Goal: Task Accomplishment & Management: Manage account settings

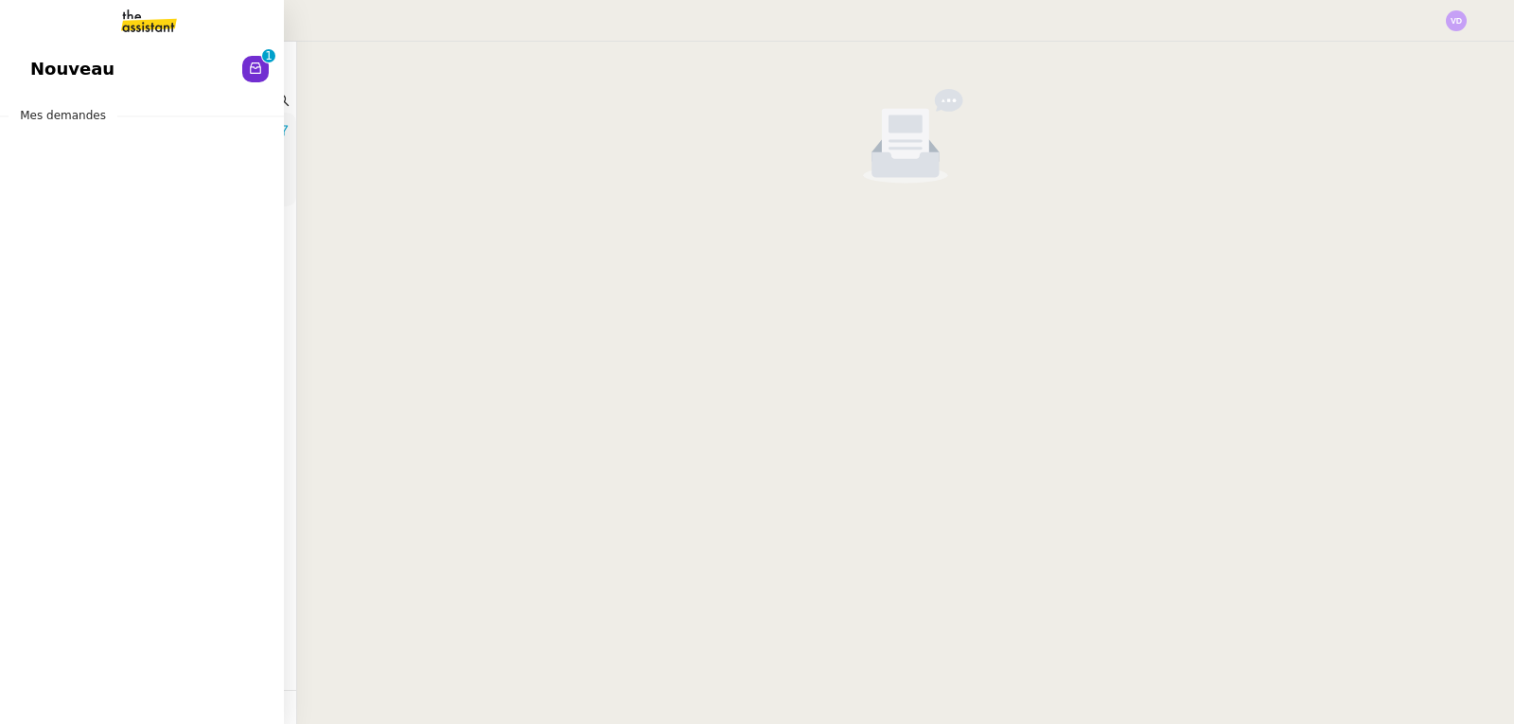
click at [53, 49] on link "Nouveau 0 1 2 3 4 5 6 7 8 9" at bounding box center [142, 69] width 284 height 44
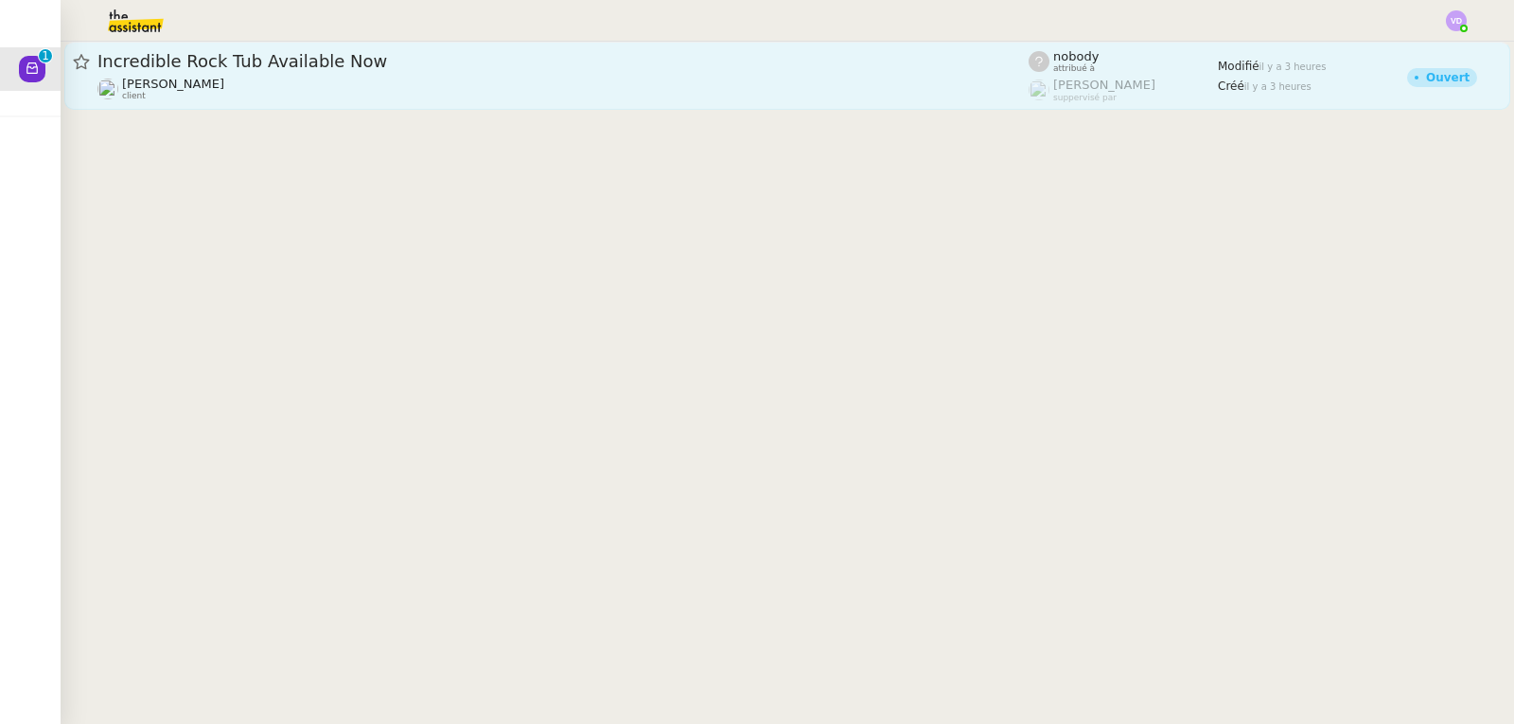
click at [473, 105] on link "Incredible Rock Tub Available Now [PERSON_NAME] client nobody attribué à [PERSO…" at bounding box center [787, 76] width 1446 height 68
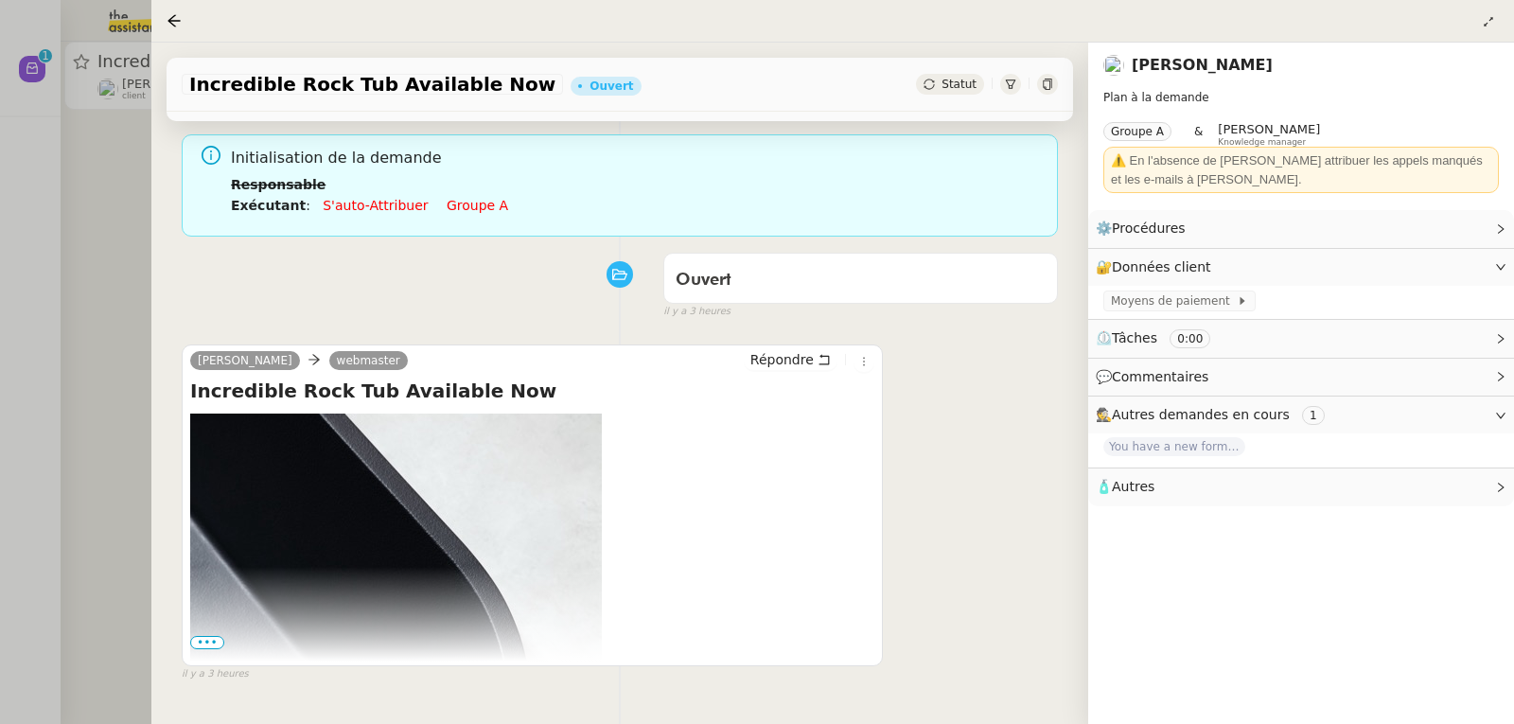
scroll to position [255, 0]
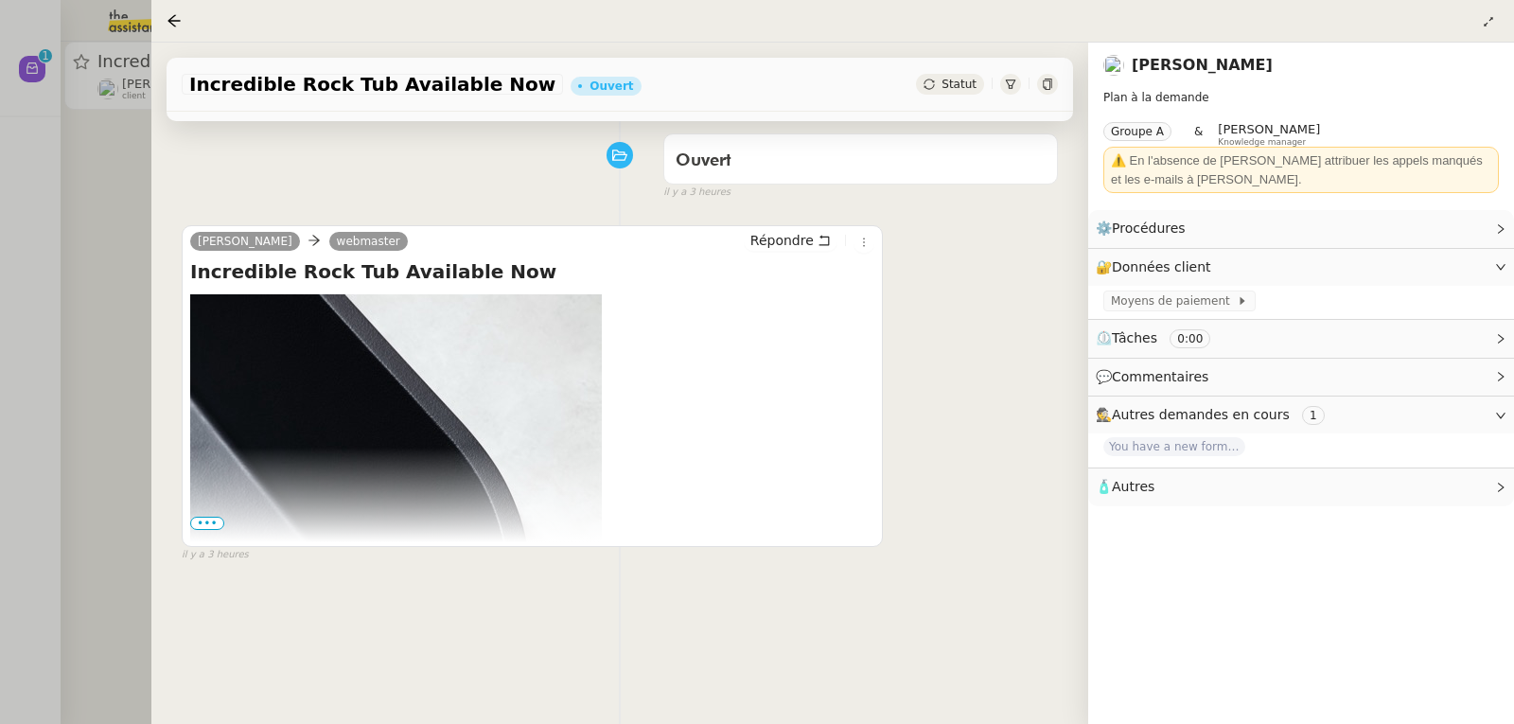
click at [201, 518] on span "•••" at bounding box center [207, 523] width 34 height 13
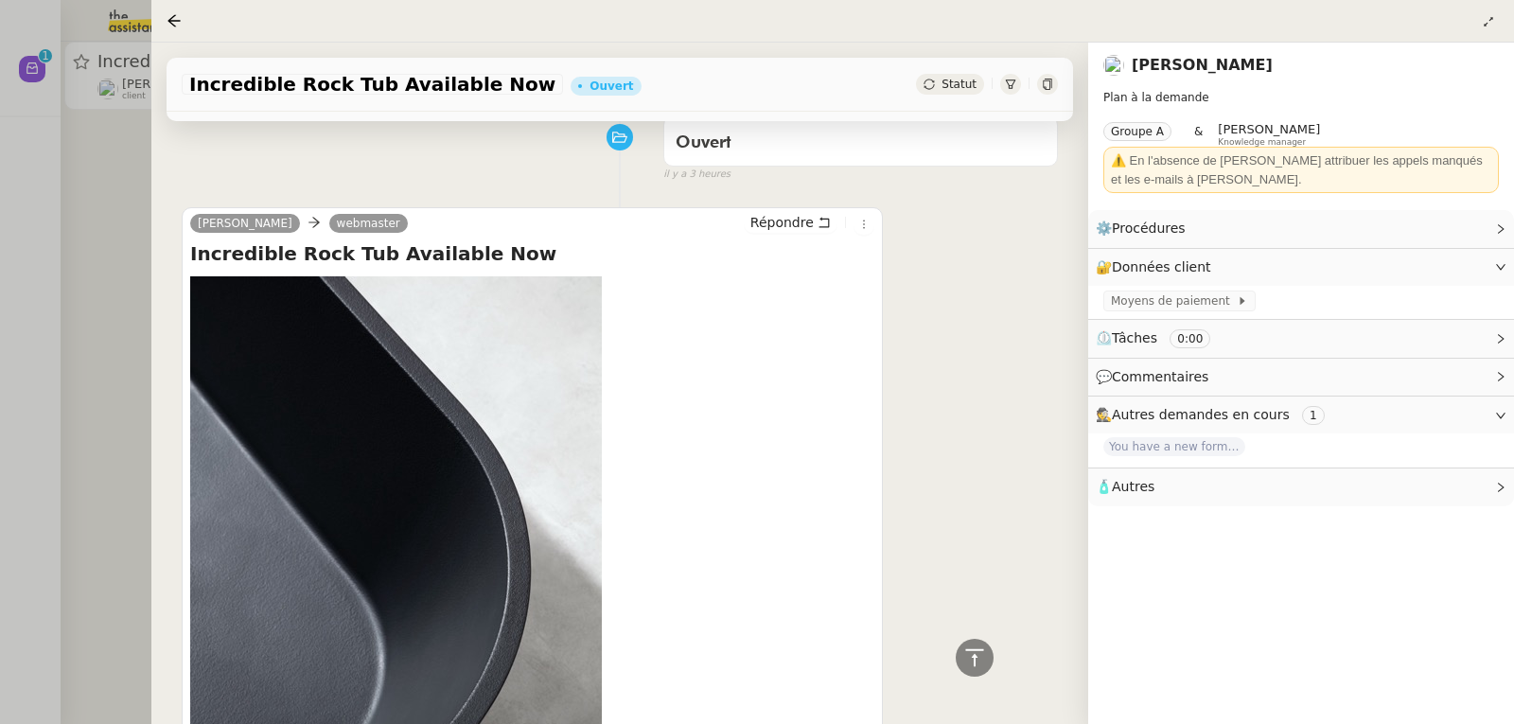
scroll to position [0, 0]
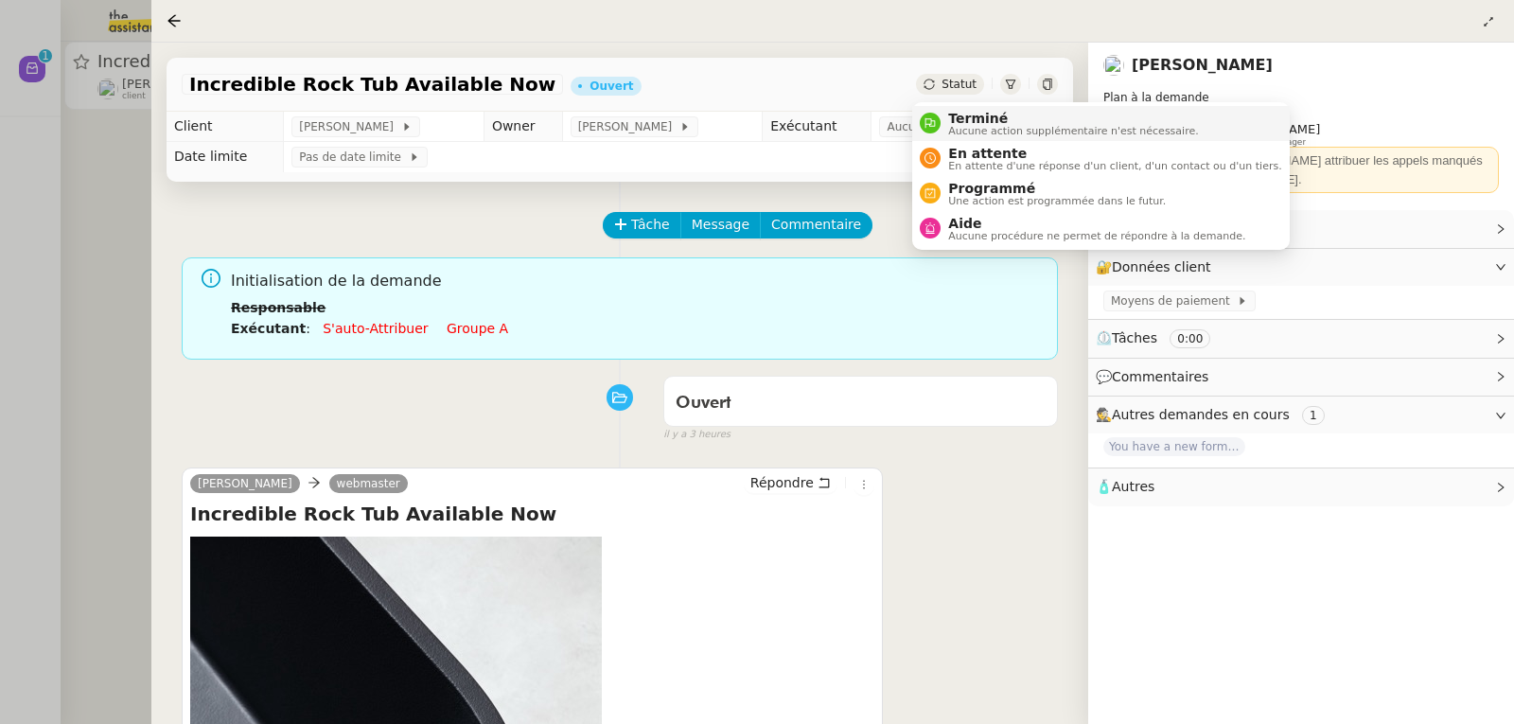
click at [949, 113] on span "Terminé" at bounding box center [1073, 118] width 250 height 15
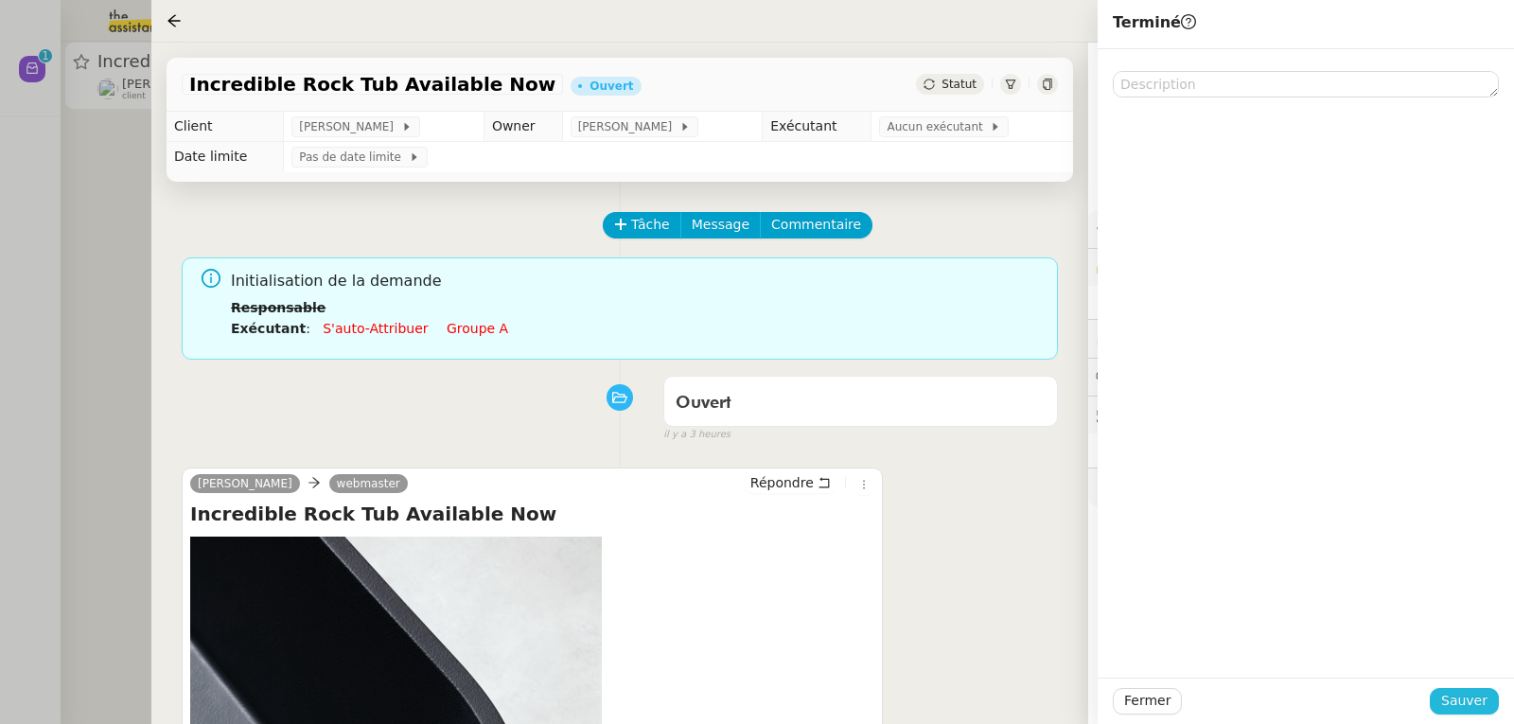
click at [1468, 697] on span "Sauver" at bounding box center [1464, 701] width 46 height 22
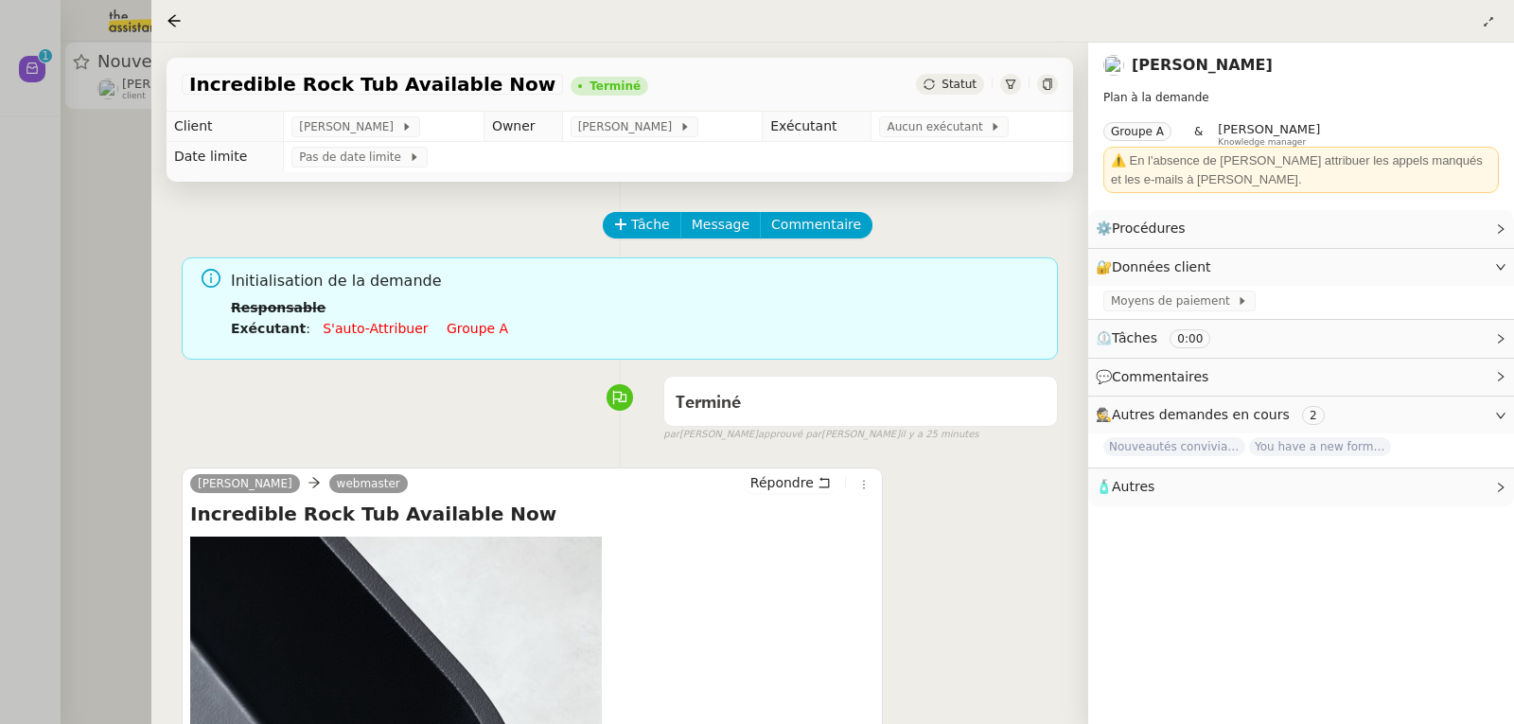
click at [3, 230] on div at bounding box center [757, 362] width 1514 height 724
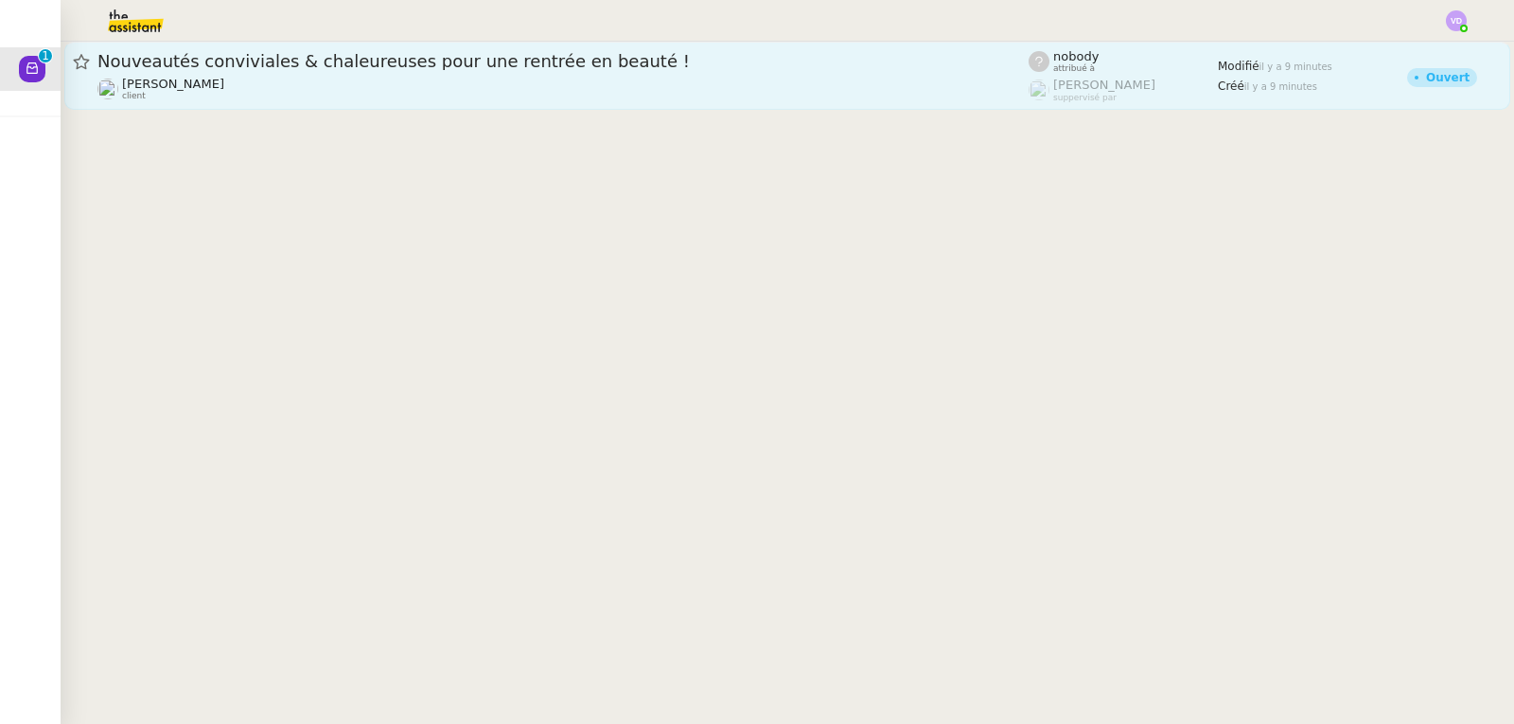
click at [216, 77] on span "[PERSON_NAME]" at bounding box center [173, 84] width 102 height 14
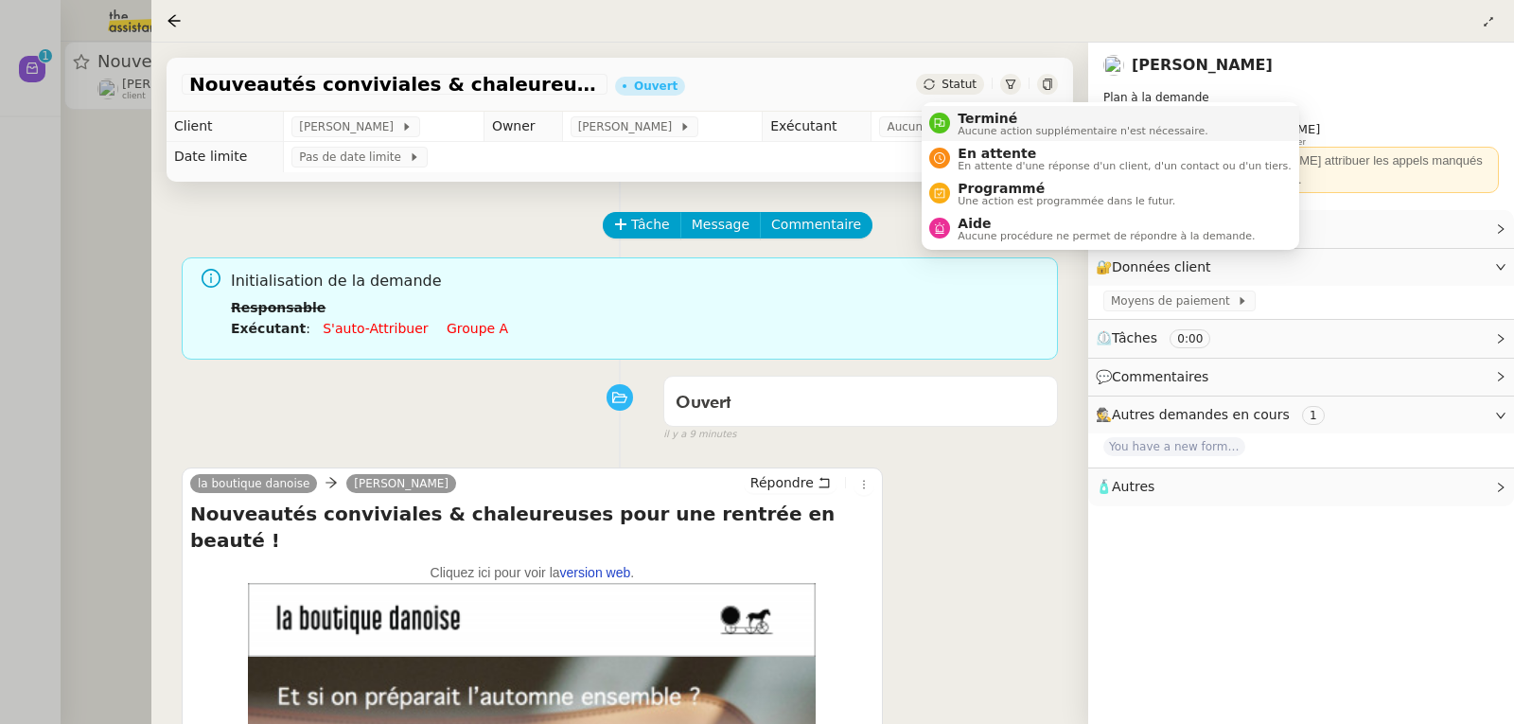
click at [971, 111] on span "Terminé" at bounding box center [1082, 118] width 250 height 15
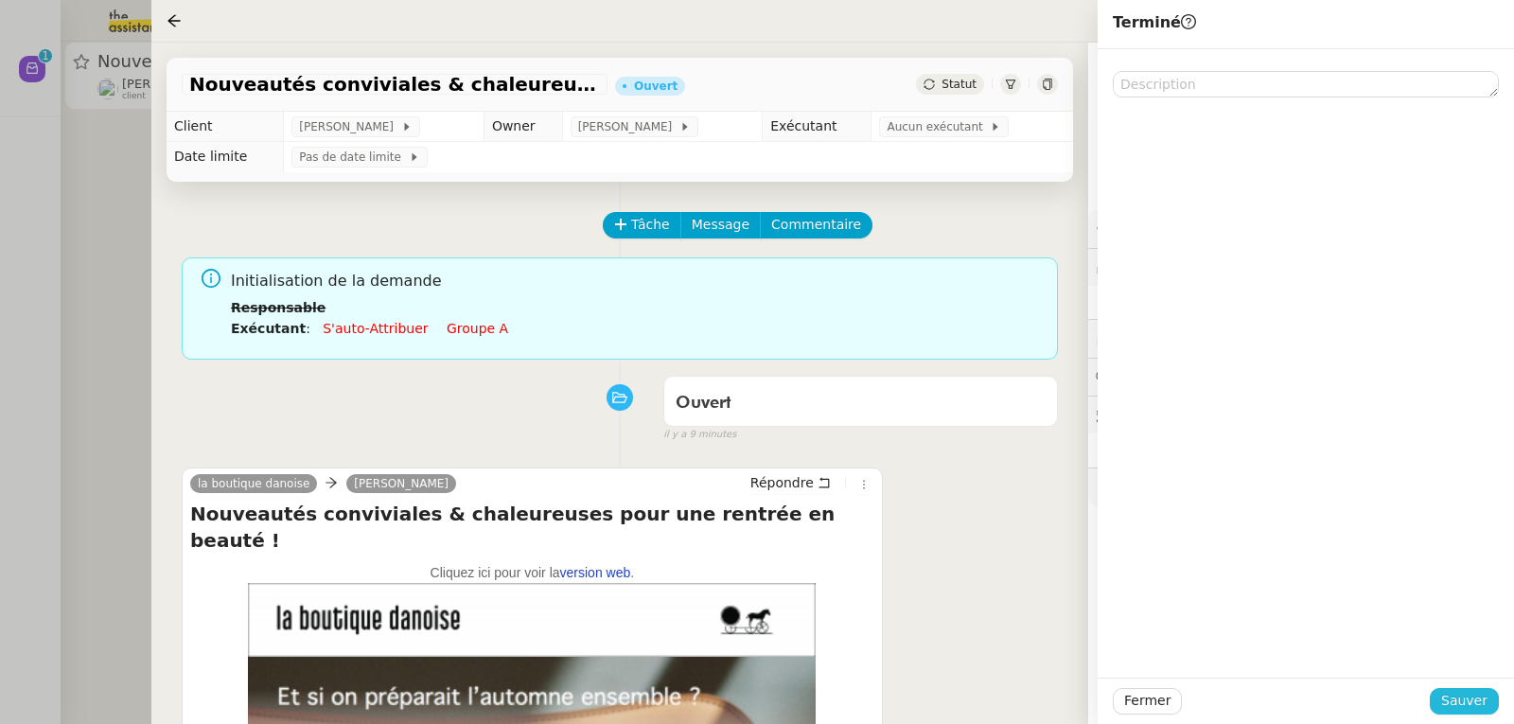
click at [1476, 713] on button "Sauver" at bounding box center [1464, 701] width 69 height 26
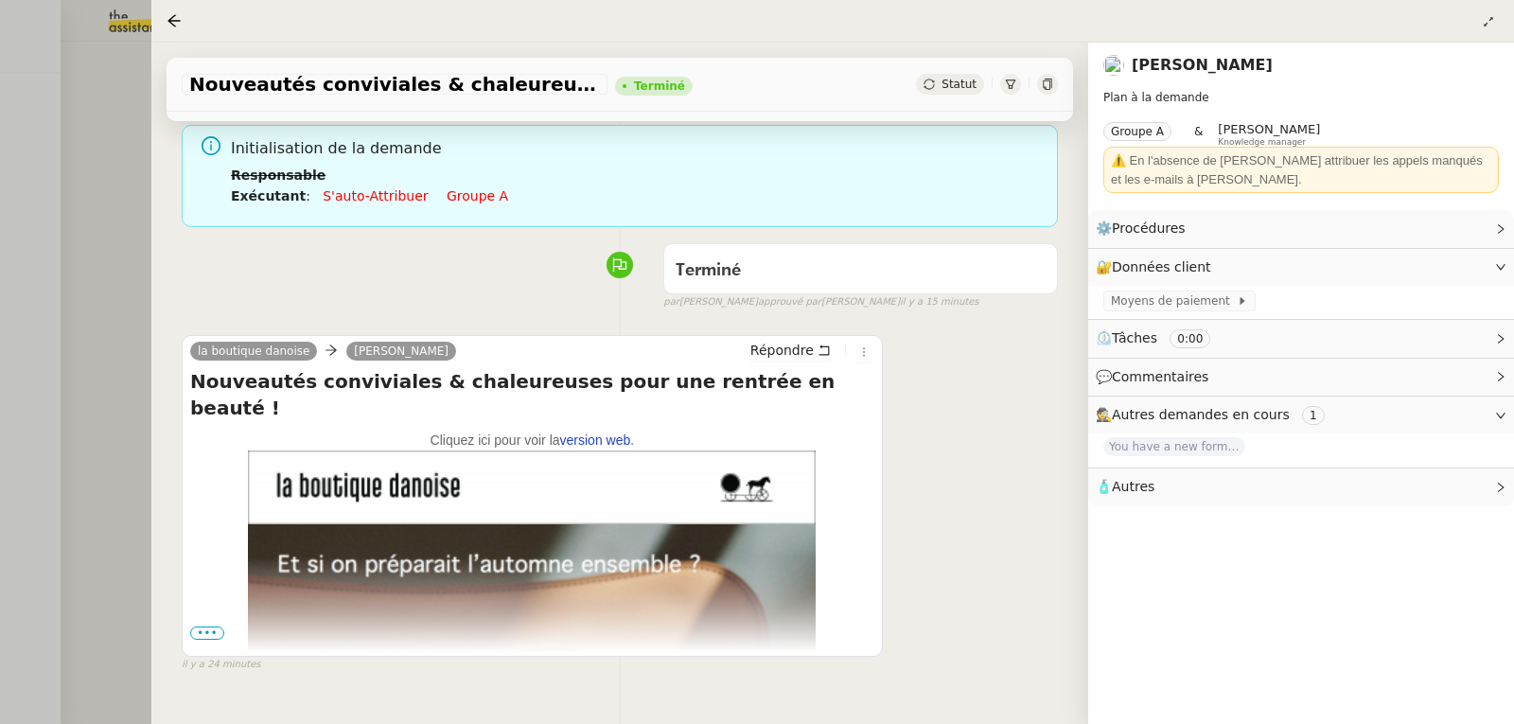
scroll to position [255, 0]
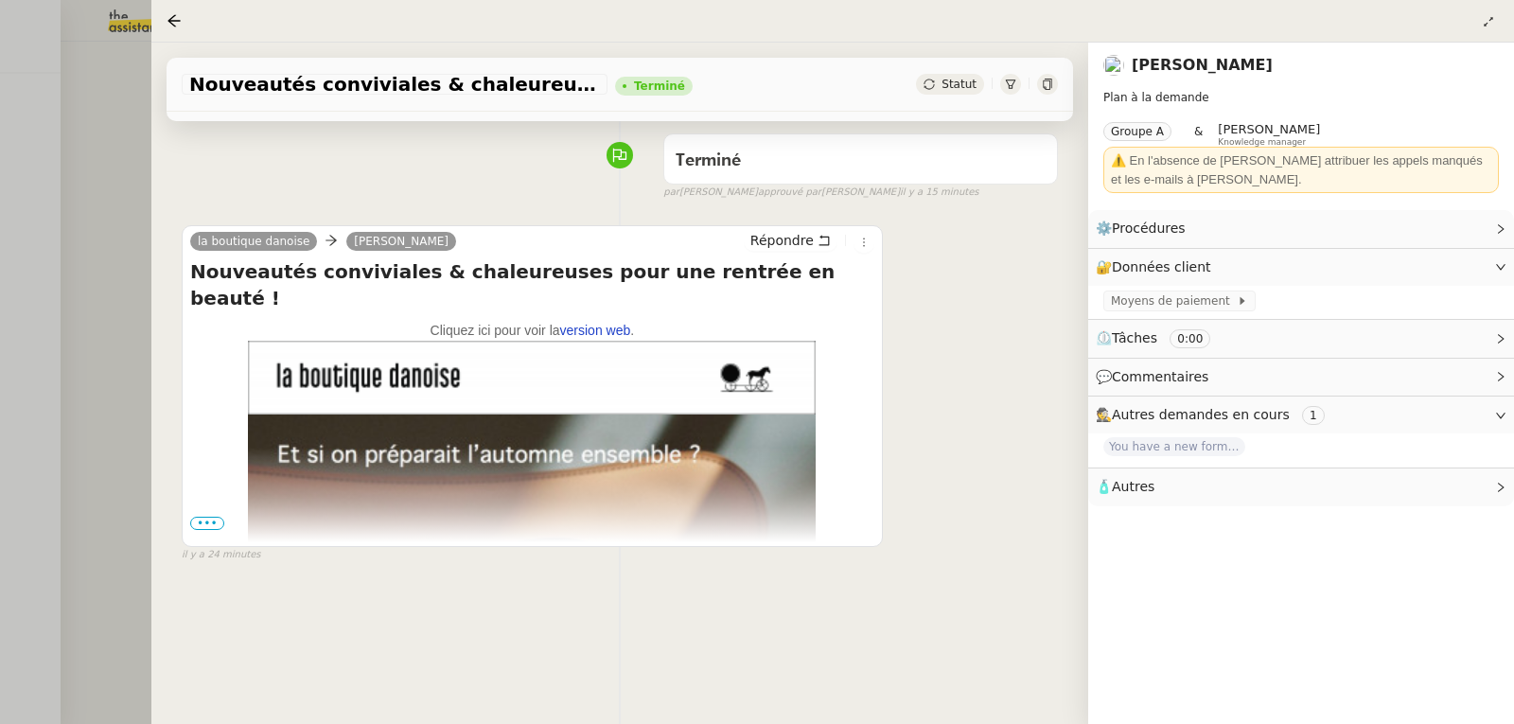
click at [203, 517] on span "•••" at bounding box center [207, 523] width 34 height 13
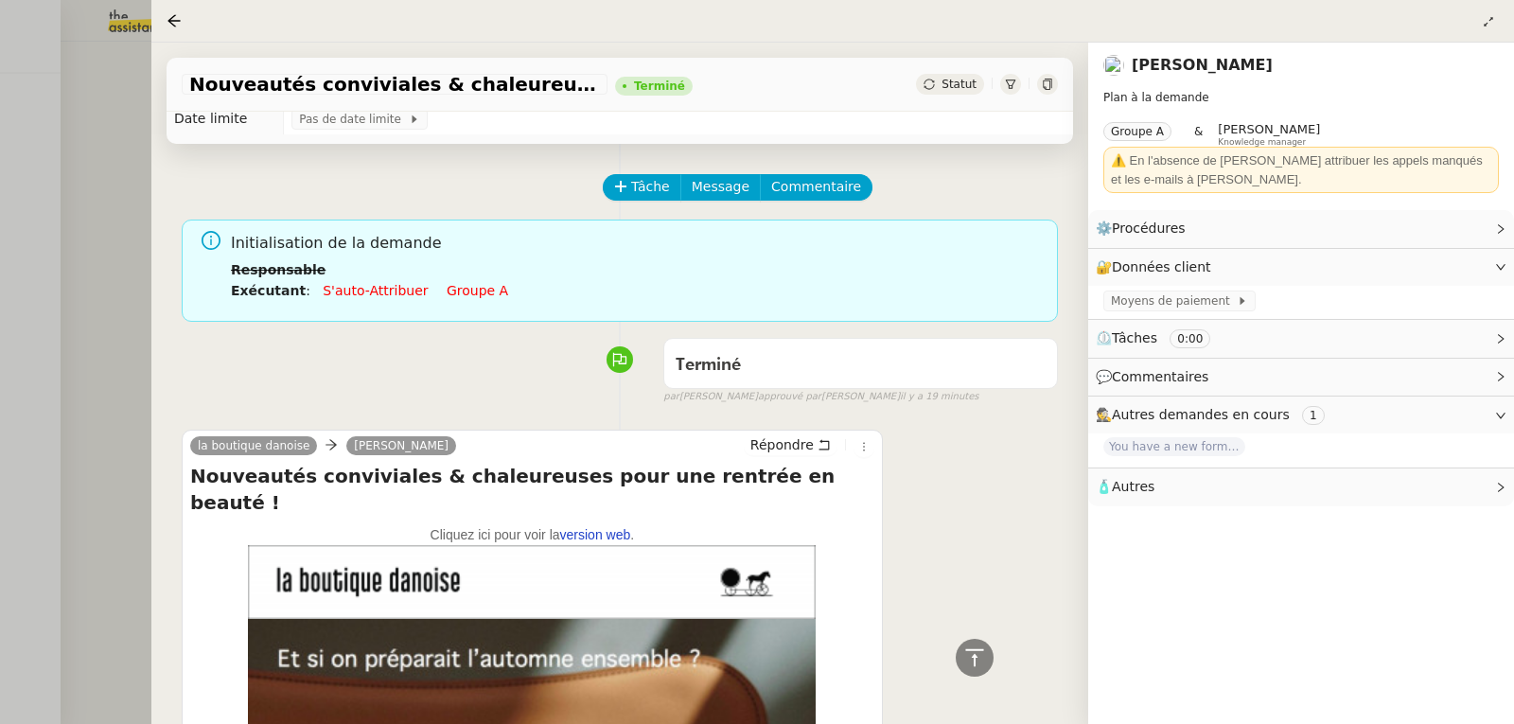
scroll to position [0, 0]
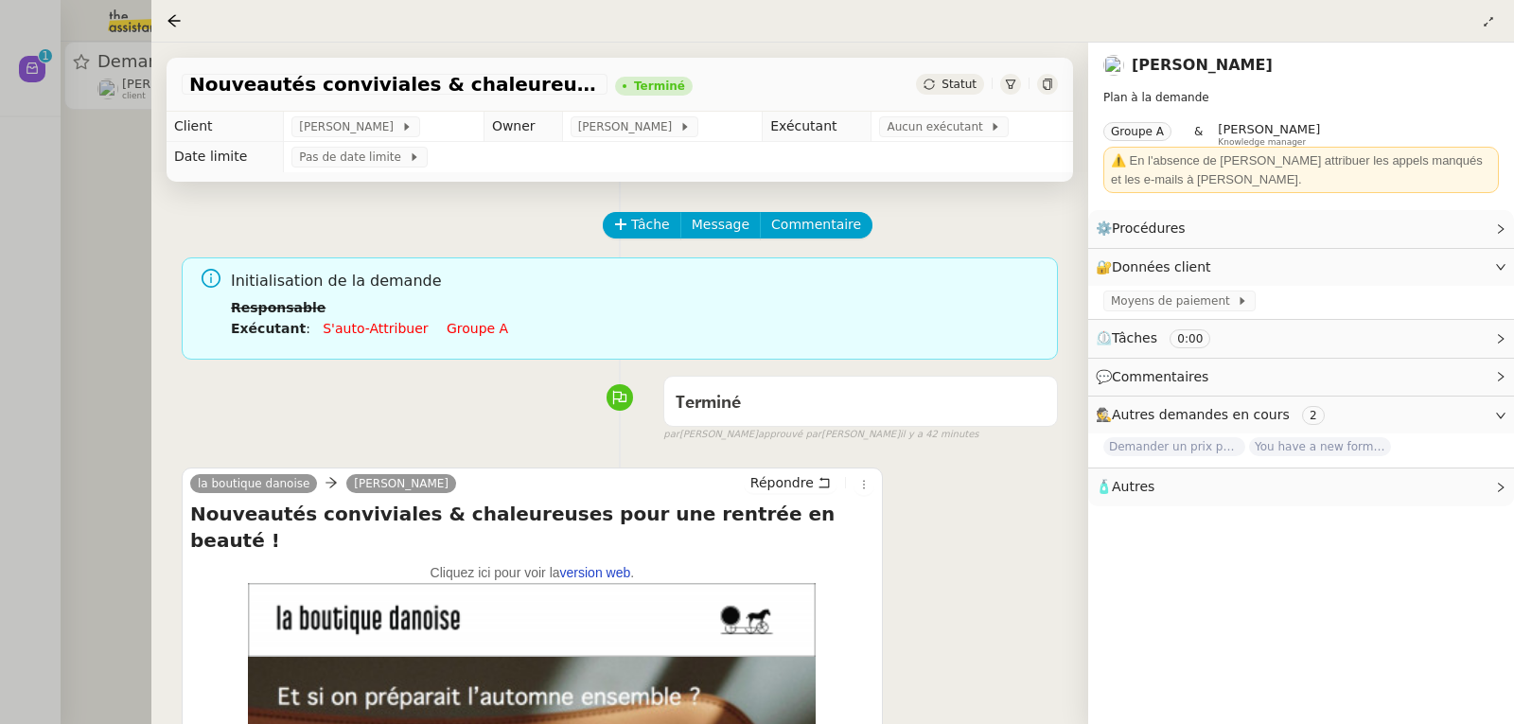
click at [67, 223] on div at bounding box center [757, 362] width 1514 height 724
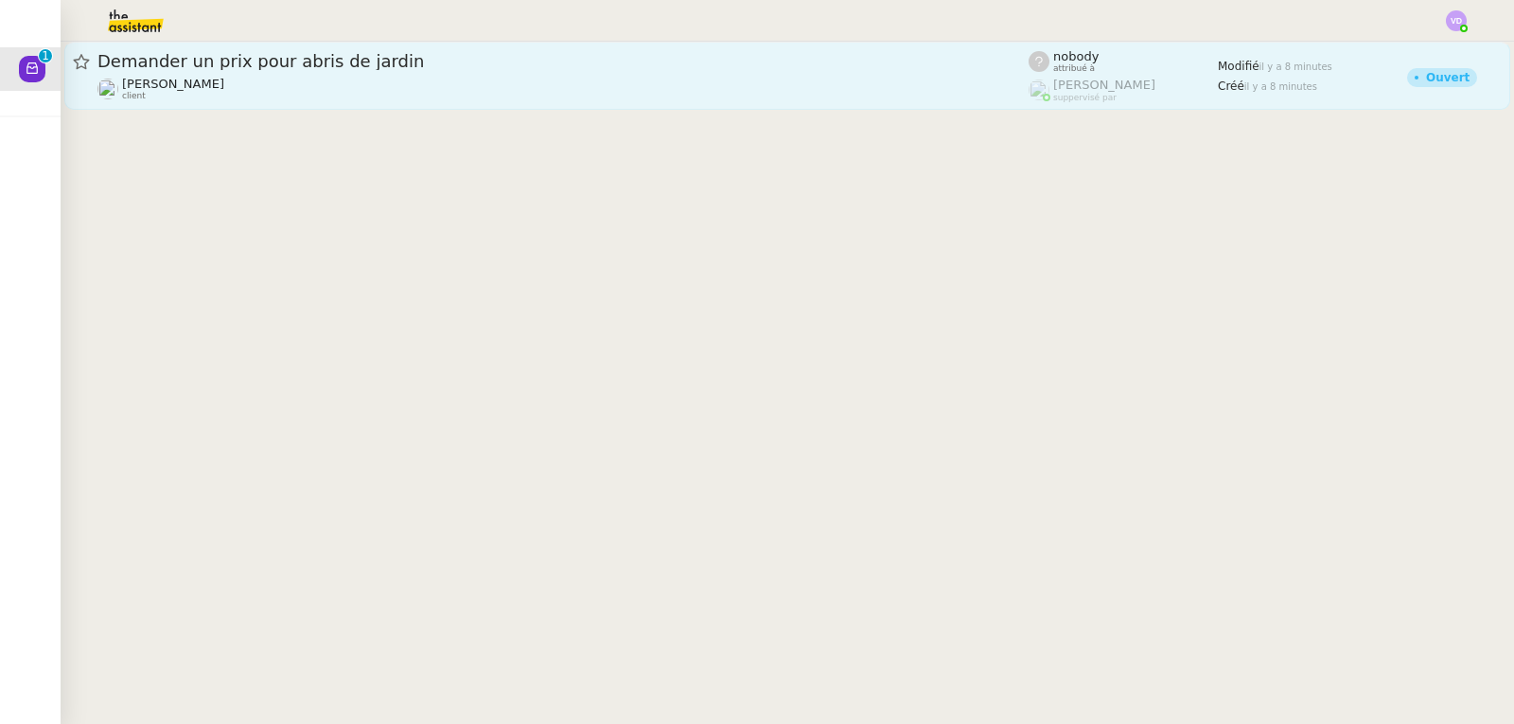
click at [382, 93] on div "[PERSON_NAME] client" at bounding box center [562, 89] width 931 height 25
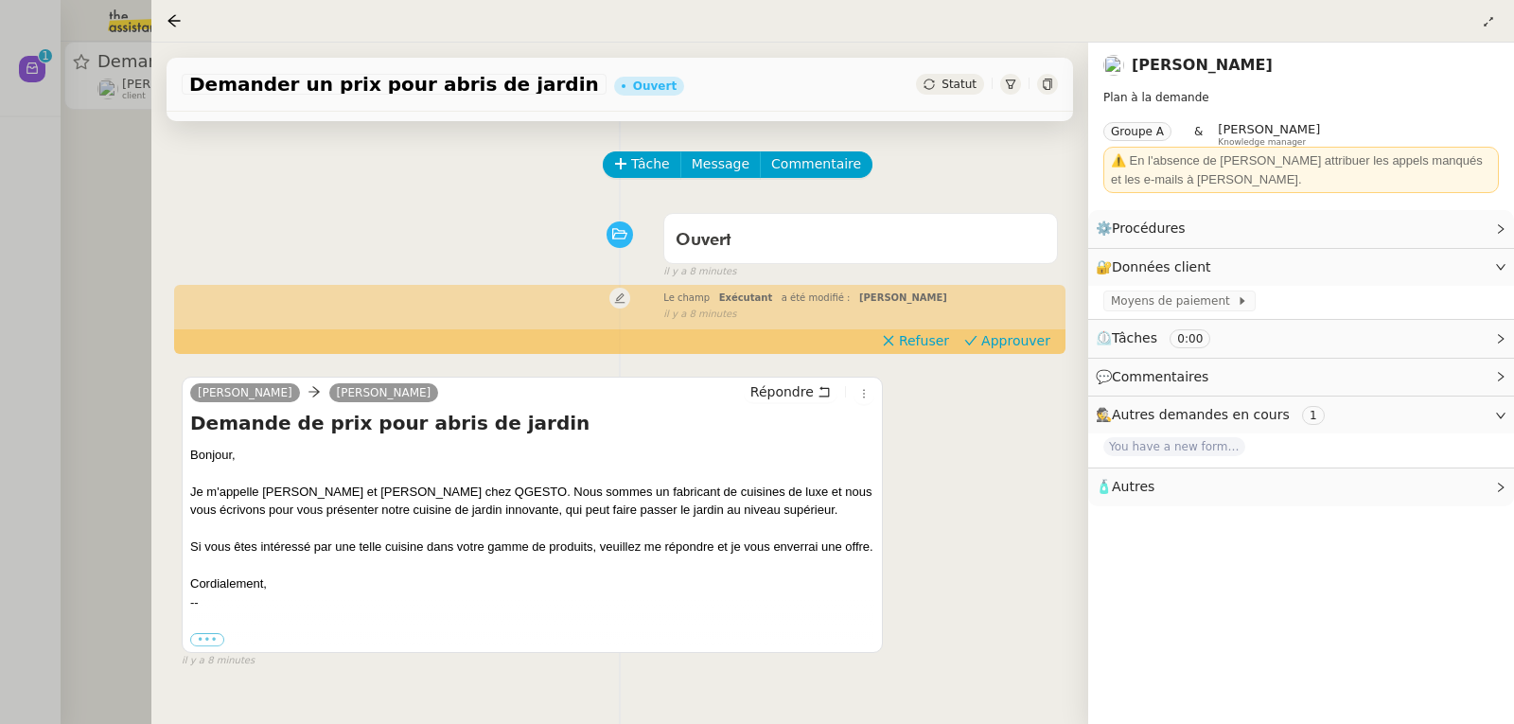
scroll to position [95, 0]
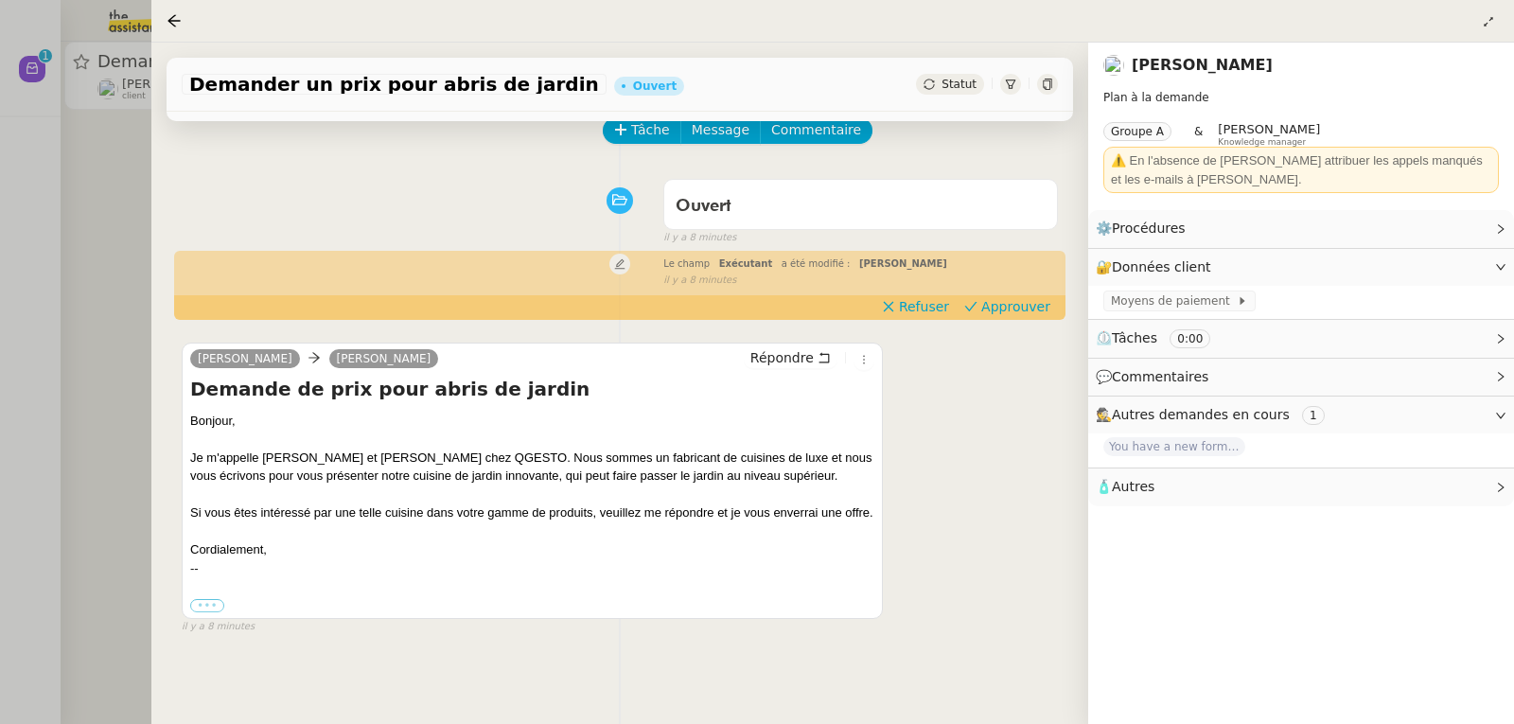
click at [196, 612] on label "•••" at bounding box center [207, 605] width 34 height 13
click at [0, 0] on input "•••" at bounding box center [0, 0] width 0 height 0
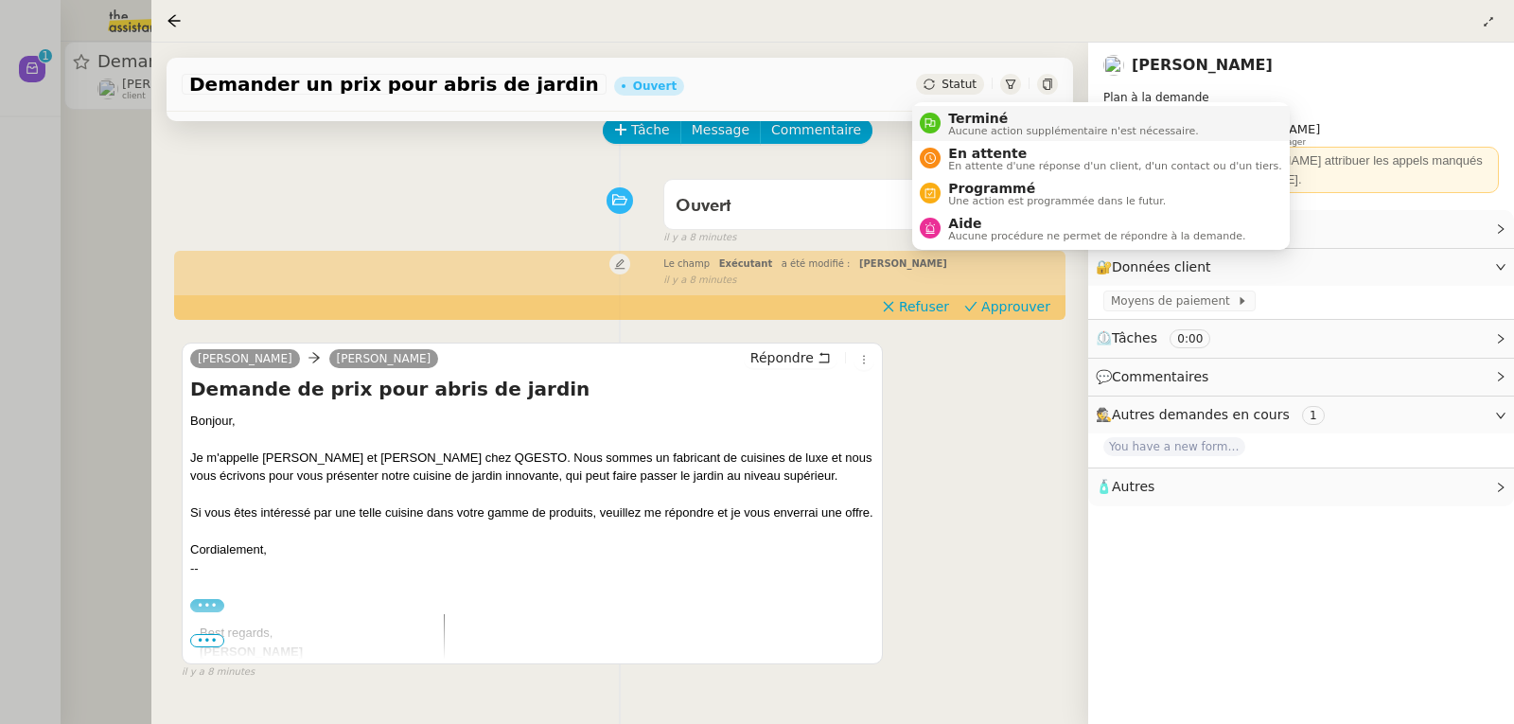
click at [958, 119] on span "Terminé" at bounding box center [1073, 118] width 250 height 15
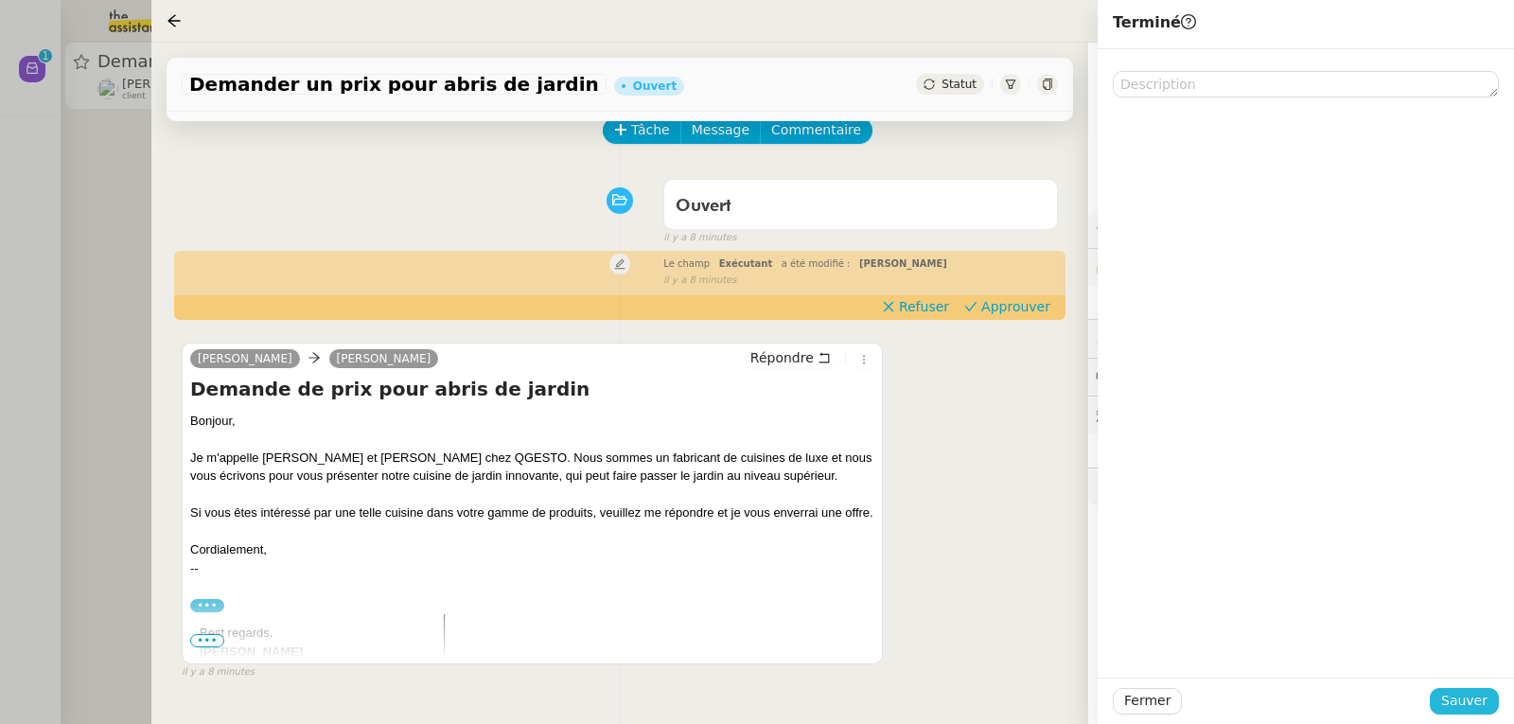
click at [1482, 702] on span "Sauver" at bounding box center [1464, 701] width 46 height 22
